Goal: Find contact information: Find contact information

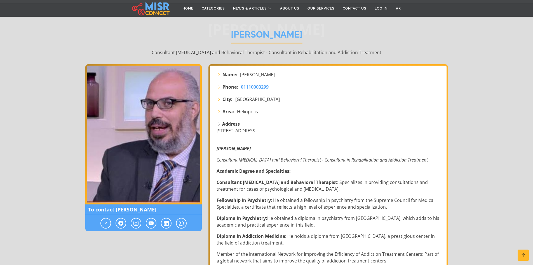
scroll to position [28, 0]
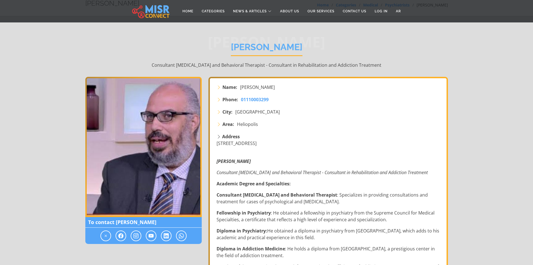
click at [220, 126] on icon at bounding box center [219, 124] width 4 height 4
click at [218, 124] on icon at bounding box center [219, 124] width 4 height 4
click at [218, 137] on icon at bounding box center [219, 136] width 4 height 6
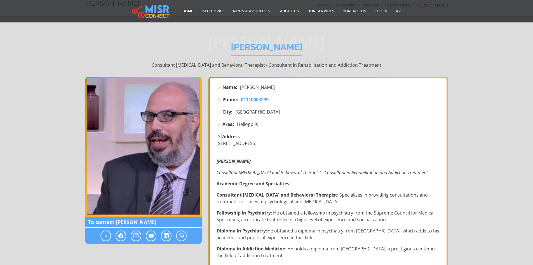
click at [218, 139] on icon at bounding box center [219, 136] width 4 height 6
click at [137, 234] on icon at bounding box center [136, 235] width 5 height 7
click at [137, 238] on icon at bounding box center [136, 235] width 5 height 7
click at [118, 236] on span at bounding box center [121, 235] width 11 height 11
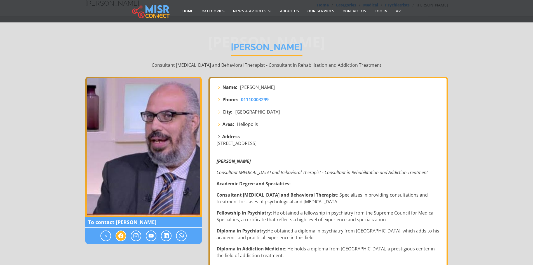
click at [118, 236] on span at bounding box center [121, 235] width 11 height 11
click at [152, 237] on icon at bounding box center [151, 235] width 5 height 7
click at [167, 237] on icon at bounding box center [166, 235] width 5 height 7
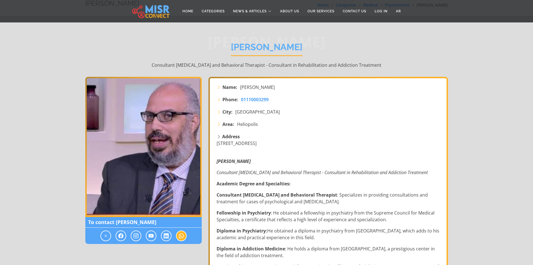
click at [184, 237] on icon at bounding box center [181, 235] width 5 height 7
click at [183, 237] on icon at bounding box center [181, 235] width 5 height 7
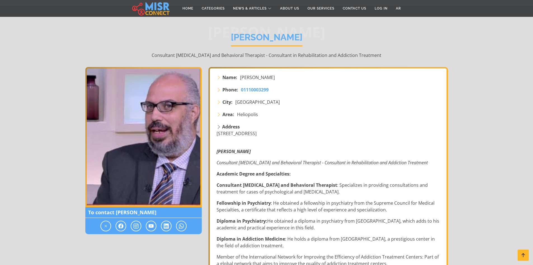
scroll to position [84, 0]
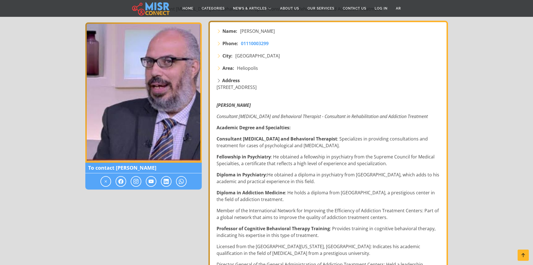
drag, startPoint x: 356, startPoint y: 86, endPoint x: 212, endPoint y: 89, distance: 144.5
copy span "[STREET_ADDRESS]"
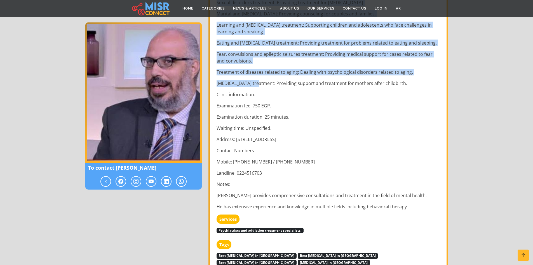
scroll to position [560, 0]
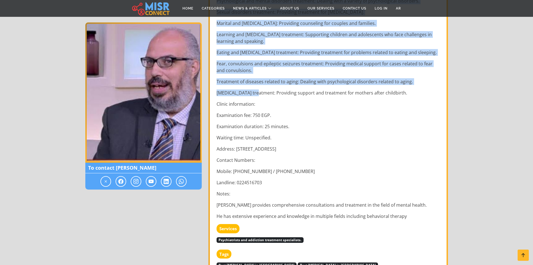
drag, startPoint x: 214, startPoint y: 105, endPoint x: 425, endPoint y: 92, distance: 211.6
copy div "[PERSON_NAME] Consultant [MEDICAL_DATA] and Behavioral Therapist - Consultant i…"
